Goal: Information Seeking & Learning: Learn about a topic

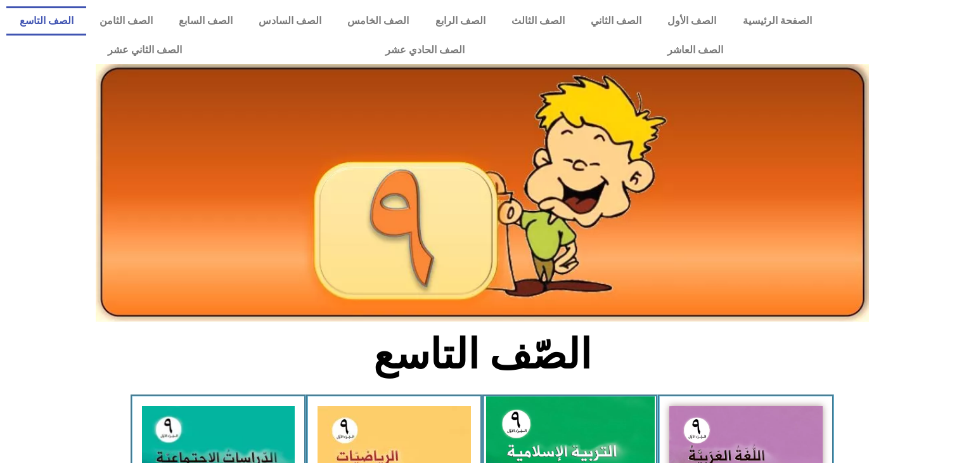
scroll to position [236, 0]
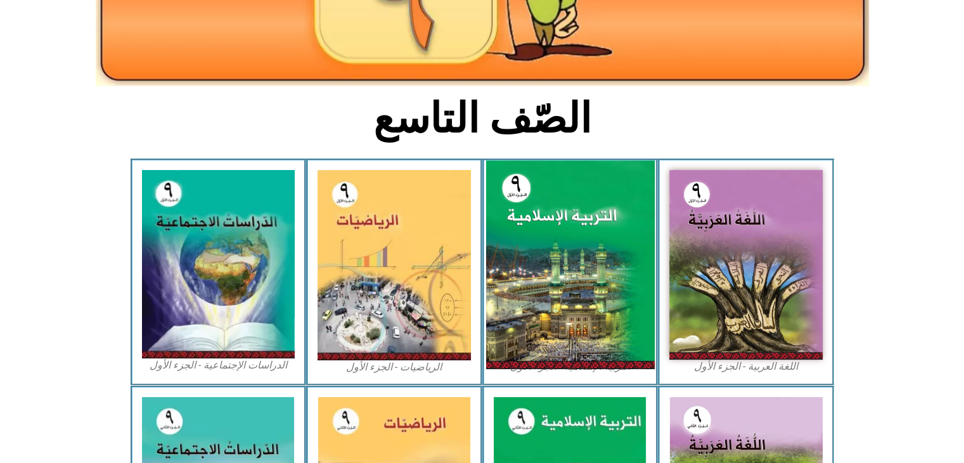
click at [523, 230] on img at bounding box center [569, 264] width 169 height 208
